Goal: Transaction & Acquisition: Purchase product/service

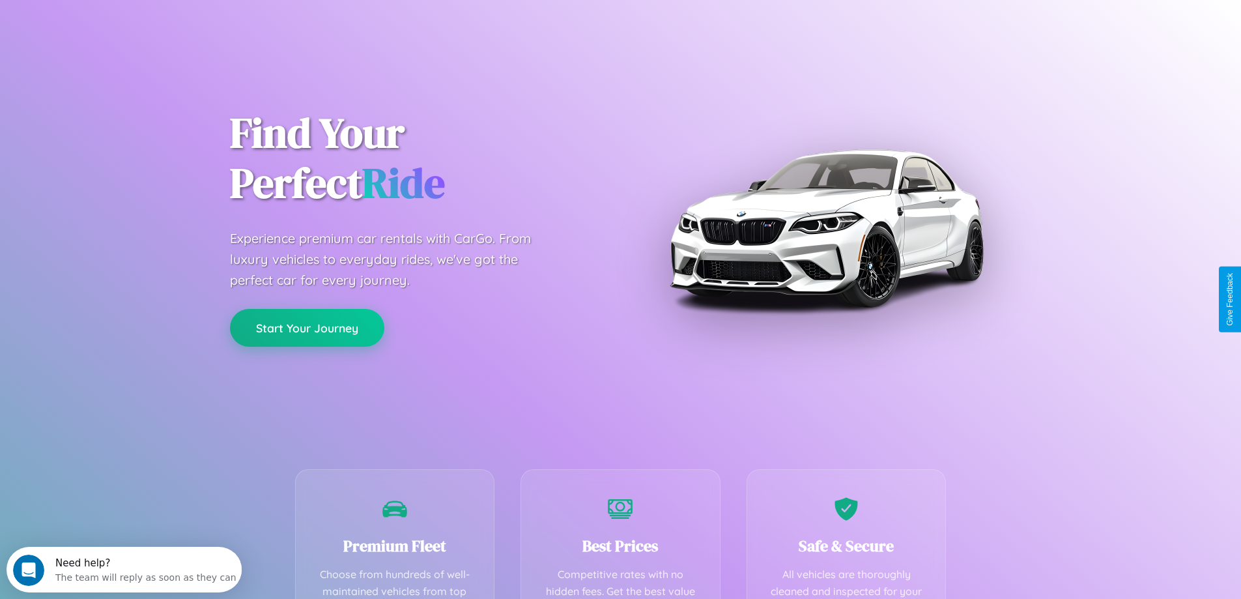
click at [307, 328] on button "Start Your Journey" at bounding box center [307, 328] width 154 height 38
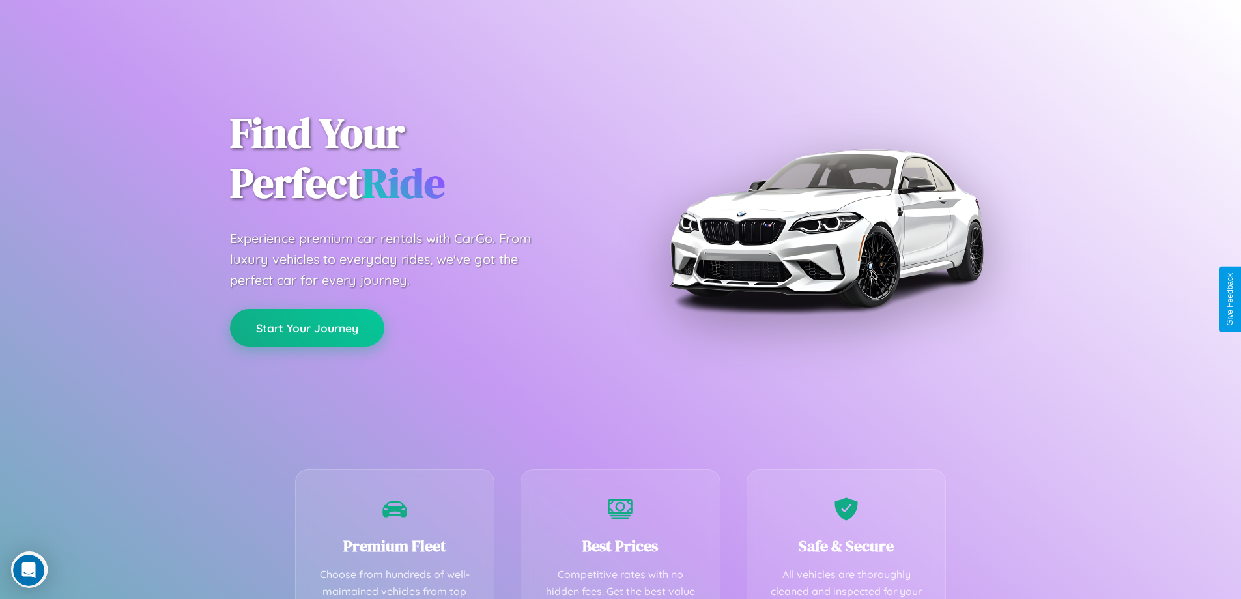
click at [307, 327] on button "Start Your Journey" at bounding box center [307, 328] width 154 height 38
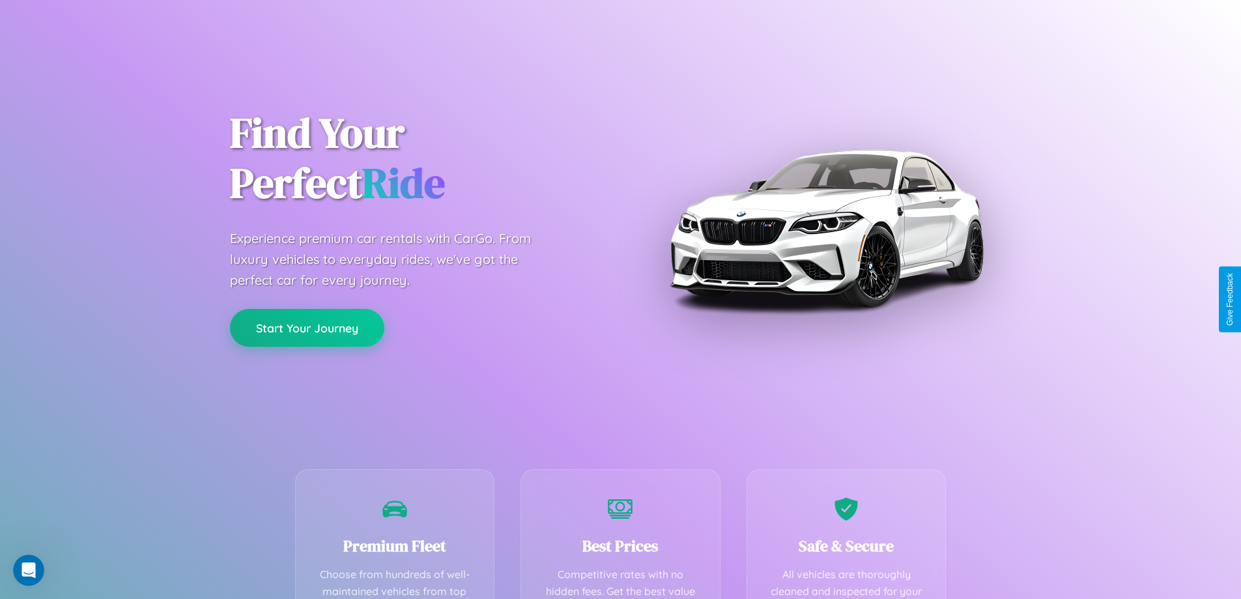
click at [307, 327] on button "Start Your Journey" at bounding box center [307, 328] width 154 height 38
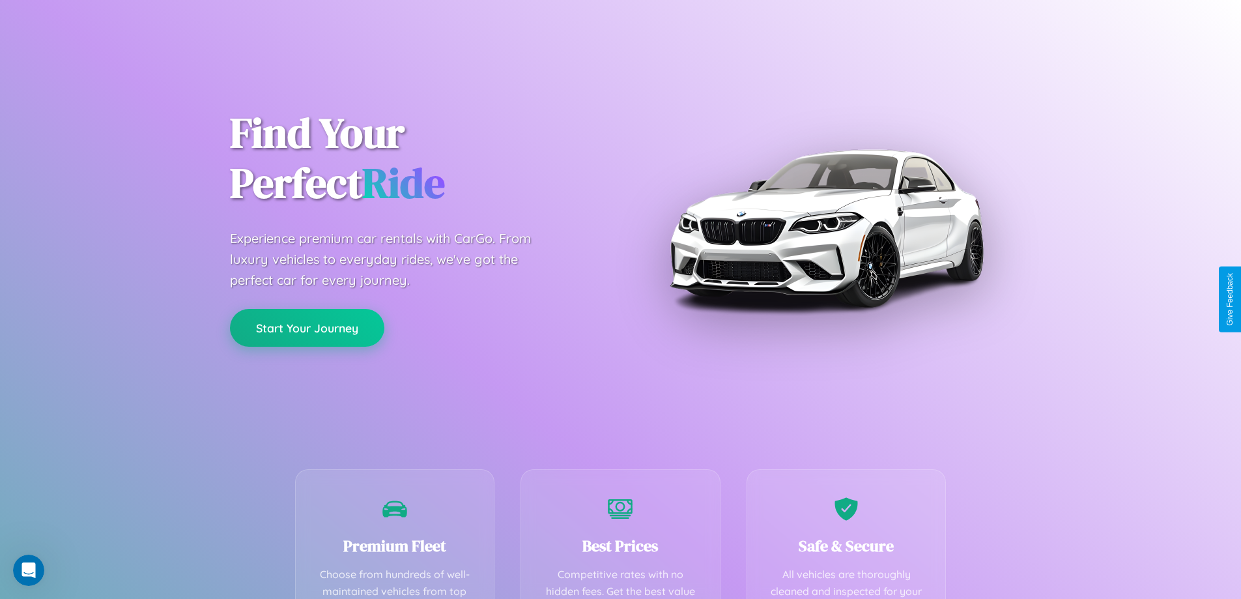
click at [307, 327] on button "Start Your Journey" at bounding box center [307, 328] width 154 height 38
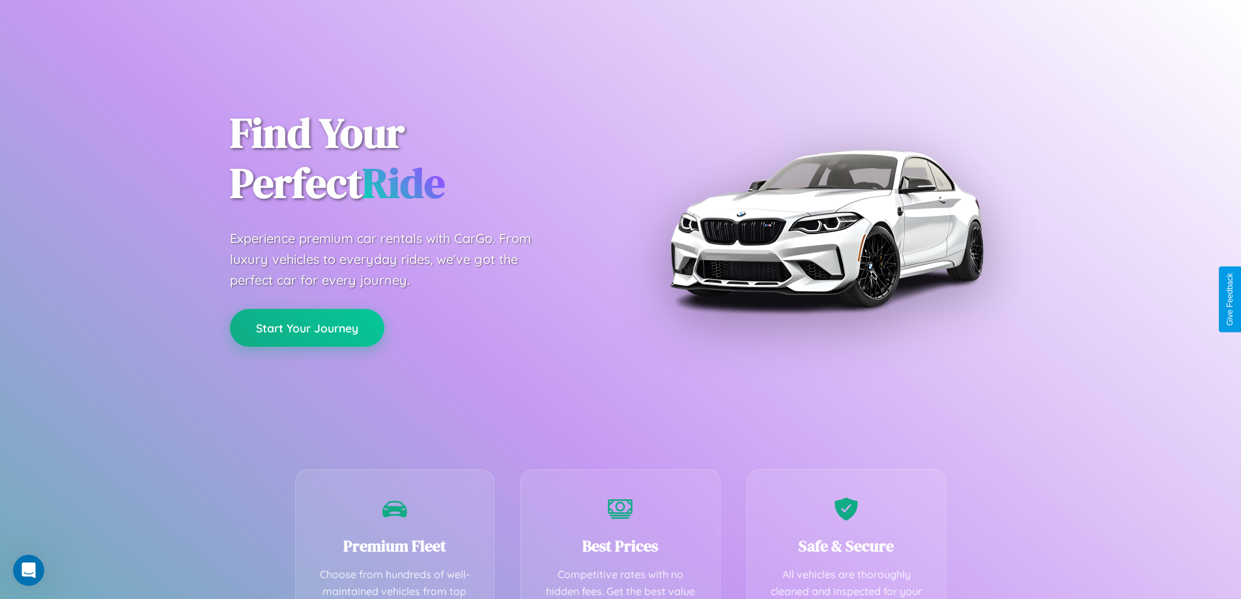
click at [307, 327] on button "Start Your Journey" at bounding box center [307, 328] width 154 height 38
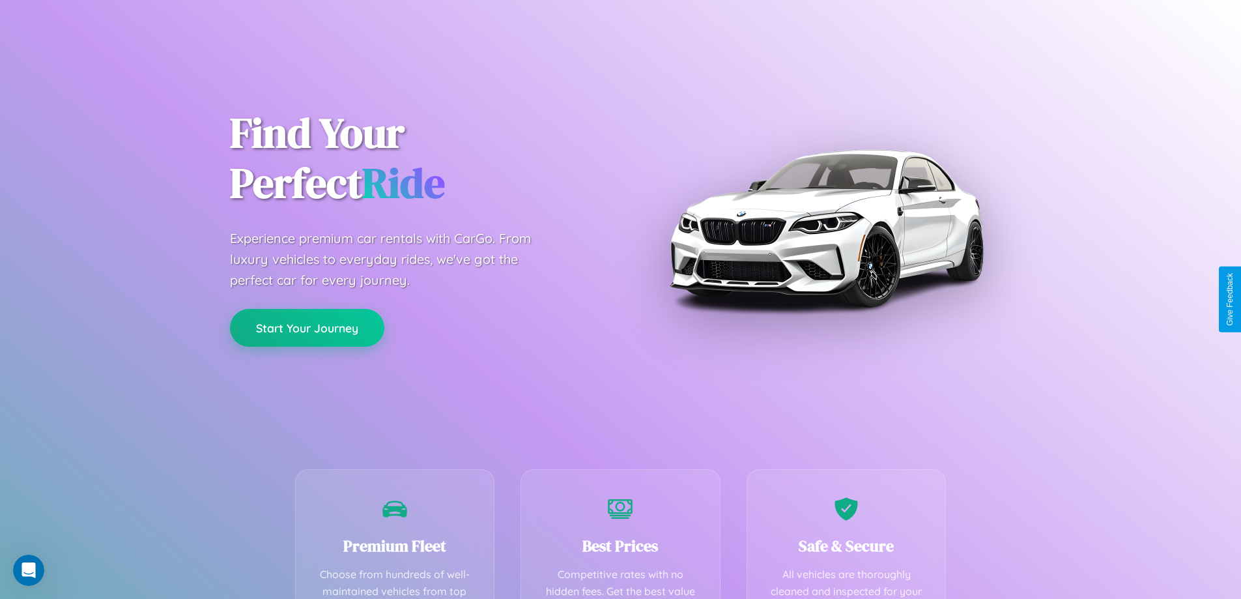
click at [307, 327] on button "Start Your Journey" at bounding box center [307, 328] width 154 height 38
